Goal: Check status: Check status

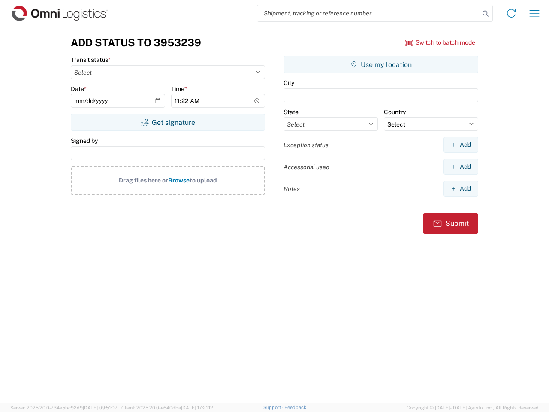
click at [369, 13] on input "search" at bounding box center [369, 13] width 222 height 16
click at [486, 14] on icon at bounding box center [486, 14] width 12 height 12
click at [512, 13] on icon at bounding box center [512, 13] width 14 height 14
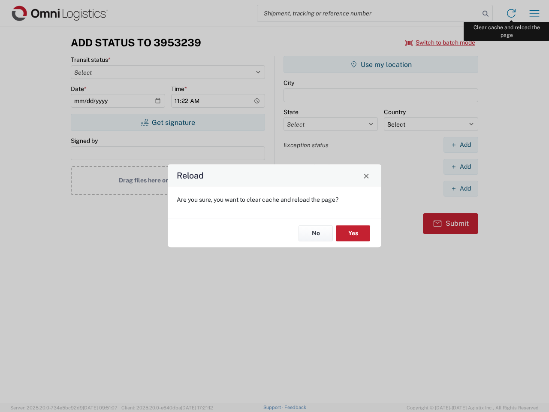
click at [535, 13] on div "Reload Are you sure, you want to clear cache and reload the page? No Yes" at bounding box center [274, 206] width 549 height 412
click at [441, 42] on div "Reload Are you sure, you want to clear cache and reload the page? No Yes" at bounding box center [274, 206] width 549 height 412
click at [168, 122] on div "Reload Are you sure, you want to clear cache and reload the page? No Yes" at bounding box center [274, 206] width 549 height 412
click at [381, 64] on div "Reload Are you sure, you want to clear cache and reload the page? No Yes" at bounding box center [274, 206] width 549 height 412
click at [461, 145] on div "Reload Are you sure, you want to clear cache and reload the page? No Yes" at bounding box center [274, 206] width 549 height 412
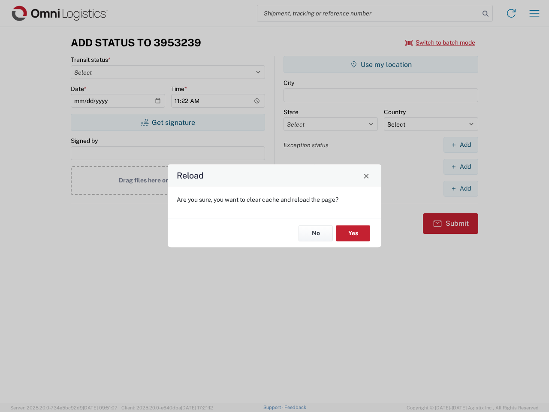
click at [461, 167] on div "Reload Are you sure, you want to clear cache and reload the page? No Yes" at bounding box center [274, 206] width 549 height 412
click at [461, 188] on div "Reload Are you sure, you want to clear cache and reload the page? No Yes" at bounding box center [274, 206] width 549 height 412
